Goal: Check status: Check status

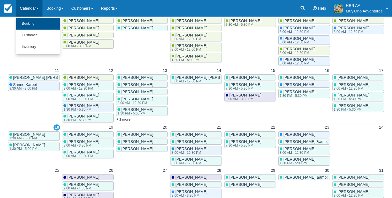
scroll to position [11, 0]
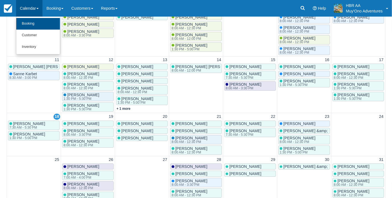
click at [30, 22] on link "Booking" at bounding box center [38, 24] width 44 height 12
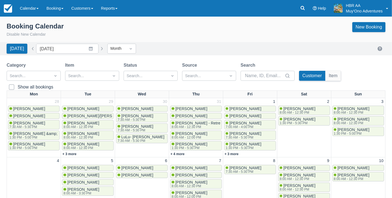
click at [308, 61] on div "Booking Calendar Disable New Calendar New Booking [DATE] Date [DATE] Navigate f…" at bounding box center [196, 194] width 392 height 355
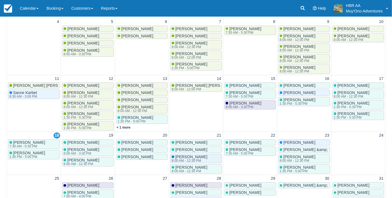
scroll to position [145, 0]
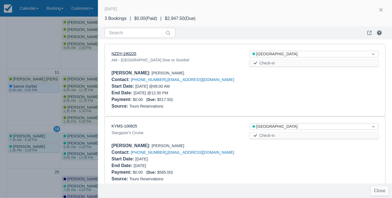
click at [129, 54] on link "NZDY-190225" at bounding box center [124, 53] width 25 height 4
click at [233, 95] on div "End Date : [DATE] 12:30 PM" at bounding box center [176, 92] width 129 height 7
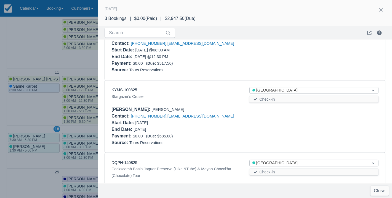
scroll to position [41, 0]
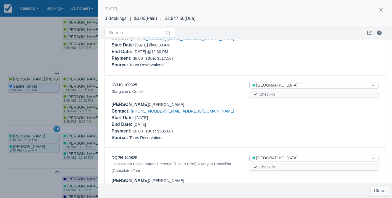
click at [234, 134] on div "Source : Tours Reservations" at bounding box center [245, 137] width 267 height 7
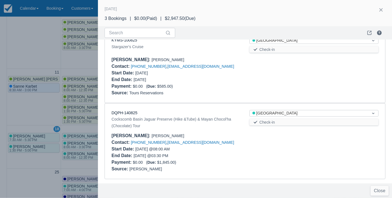
scroll to position [86, 0]
click at [126, 114] on link "DQPH-140825" at bounding box center [125, 113] width 26 height 4
click at [74, 57] on div at bounding box center [196, 99] width 392 height 198
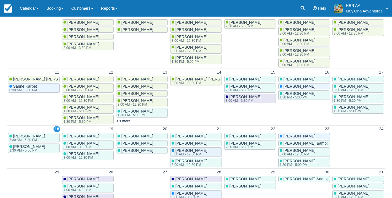
scroll to position [0, 0]
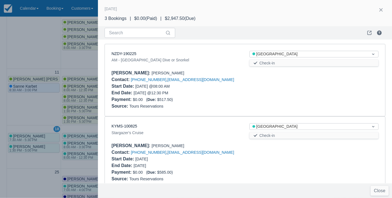
click at [206, 133] on div "Stargazer's Cruise" at bounding box center [176, 132] width 129 height 7
click at [40, 46] on div at bounding box center [196, 99] width 392 height 198
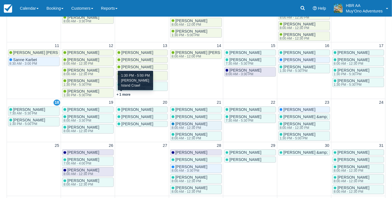
scroll to position [11, 0]
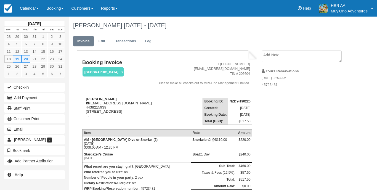
click at [154, 67] on td "Booking Invoice [GEOGRAPHIC_DATA]   Pending HOLD Deposit Paid Cancelled Void Mu…" at bounding box center [118, 77] width 72 height 34
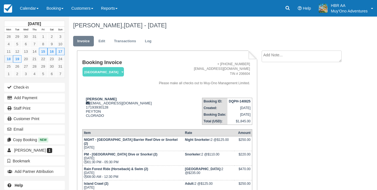
click at [286, 86] on div "Booking Invoice Thatch Caye Resort   Pending HOLD Deposit Paid Cancelled Void M…" at bounding box center [210, 167] width 283 height 232
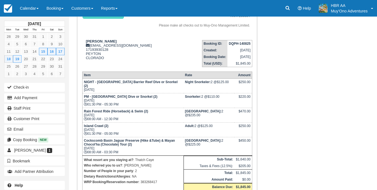
scroll to position [58, 0]
